Goal: Task Accomplishment & Management: Manage account settings

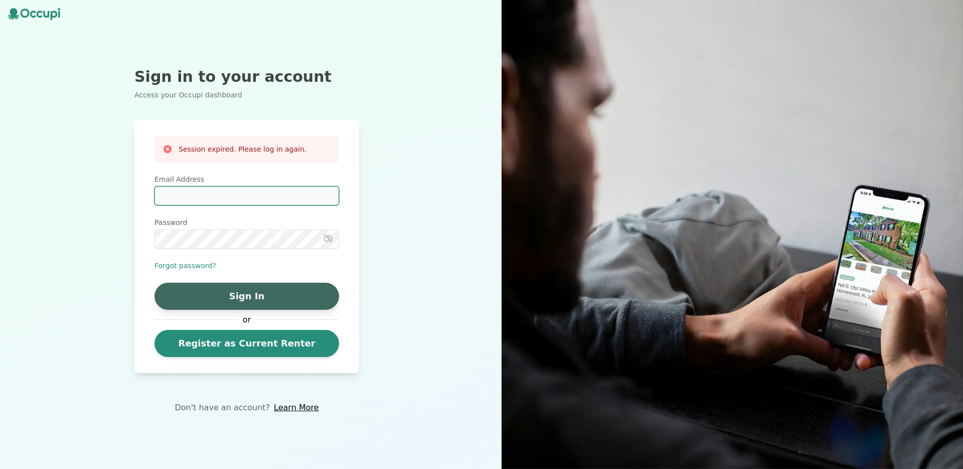
type input "**********"
click at [253, 294] on button "Sign In" at bounding box center [247, 295] width 185 height 27
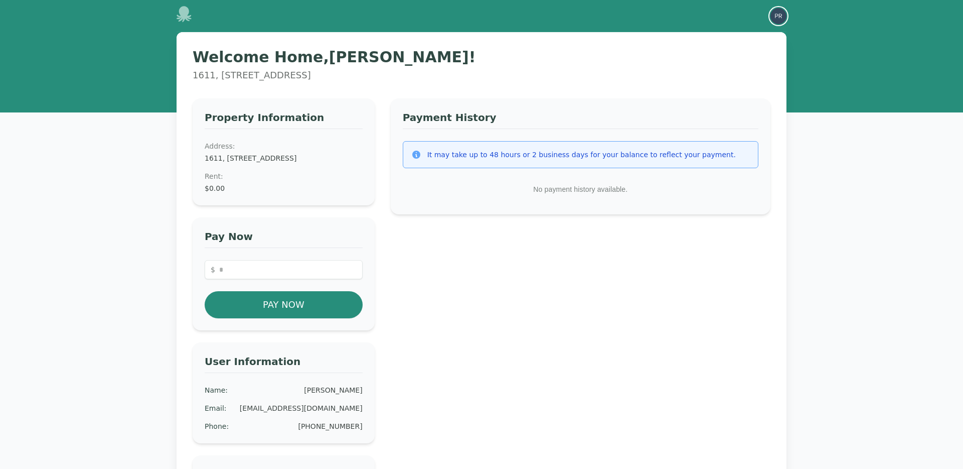
click at [782, 18] on img "button" at bounding box center [779, 16] width 16 height 16
click at [734, 35] on button "Your Profile" at bounding box center [738, 37] width 96 height 18
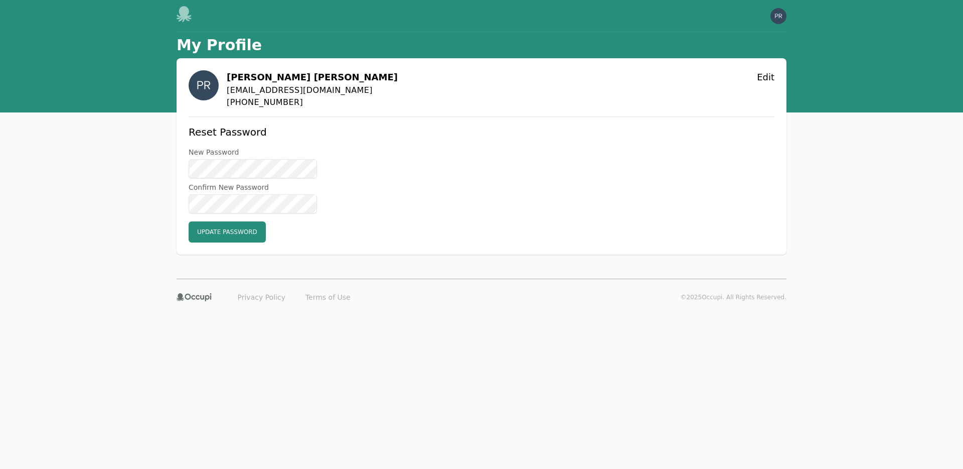
click at [786, 17] on div "Open main menu Open user menu" at bounding box center [482, 16] width 642 height 32
click at [776, 17] on img "button" at bounding box center [779, 16] width 16 height 16
click at [727, 37] on button "Your Profile" at bounding box center [738, 37] width 96 height 18
click at [456, 73] on div "Pedro Rocha pemroch@gmail.com (321) 202-8861 Edit" at bounding box center [482, 89] width 586 height 38
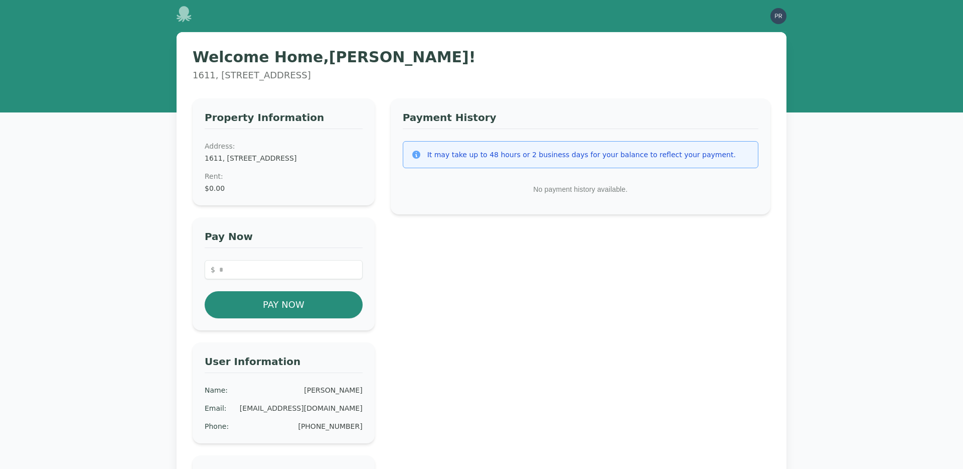
click at [463, 150] on div "It may take up to 48 hours or 2 business days for your balance to reflect your …" at bounding box center [581, 155] width 309 height 10
click at [184, 22] on div at bounding box center [185, 16] width 16 height 20
click at [184, 22] on icon at bounding box center [185, 14] width 16 height 16
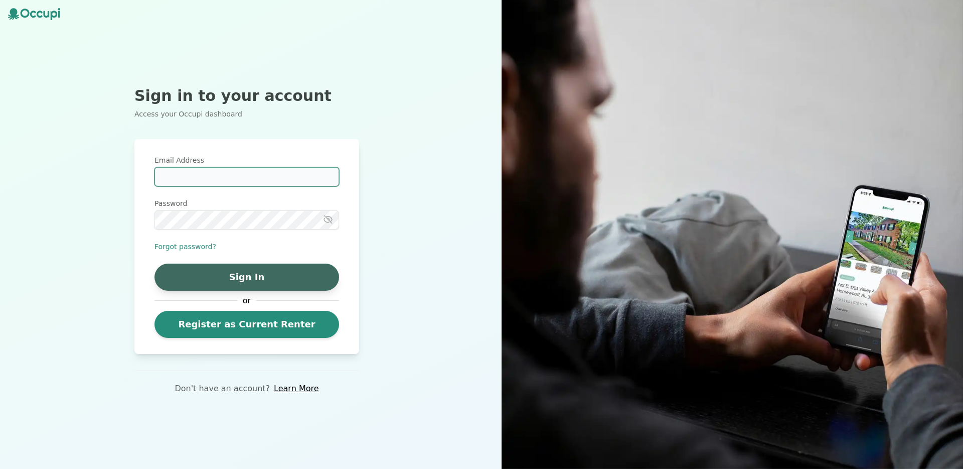
type input "**********"
click at [226, 266] on button "Sign In" at bounding box center [247, 276] width 185 height 27
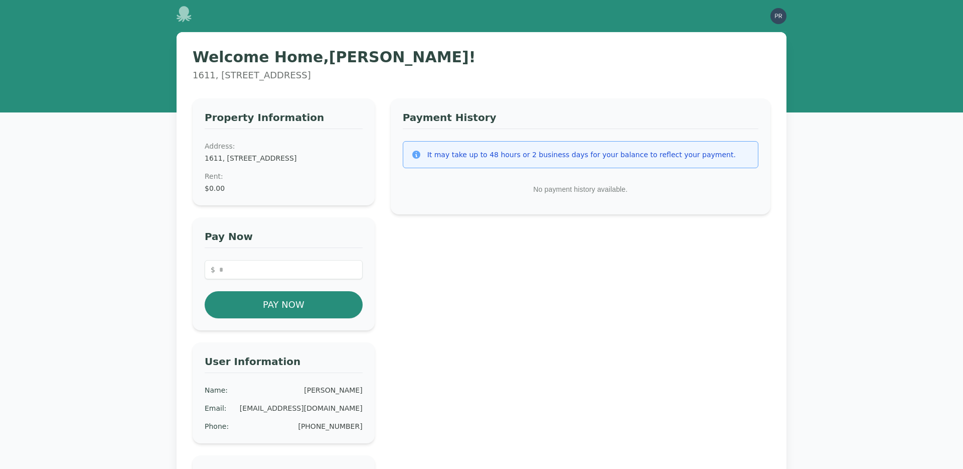
click at [782, 9] on div "Open user menu" at bounding box center [779, 16] width 16 height 16
click at [782, 9] on img "button" at bounding box center [779, 16] width 16 height 16
click at [747, 26] on div "Open main menu Open user menu Your Profile Sign out" at bounding box center [482, 16] width 610 height 32
click at [772, 25] on div "Open main menu Open user menu" at bounding box center [482, 16] width 610 height 32
click at [779, 22] on img "button" at bounding box center [779, 16] width 16 height 16
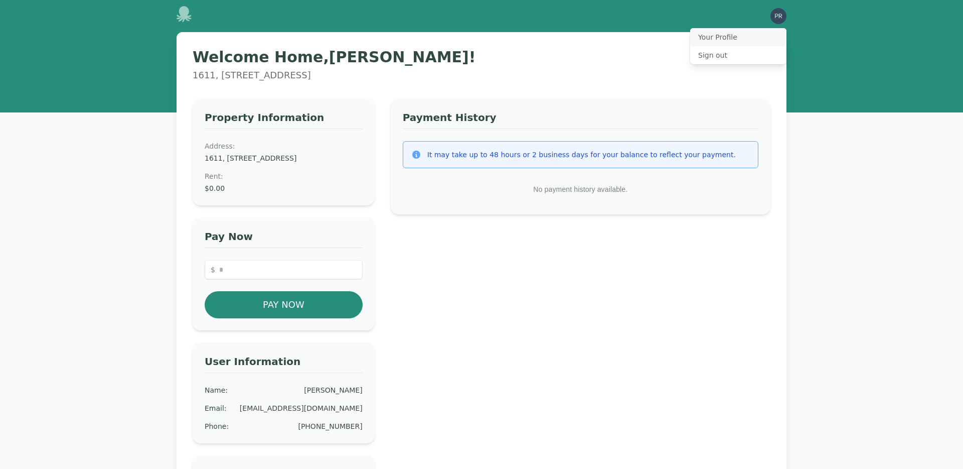
click at [764, 37] on button "Your Profile" at bounding box center [738, 37] width 96 height 18
